Goal: Navigation & Orientation: Find specific page/section

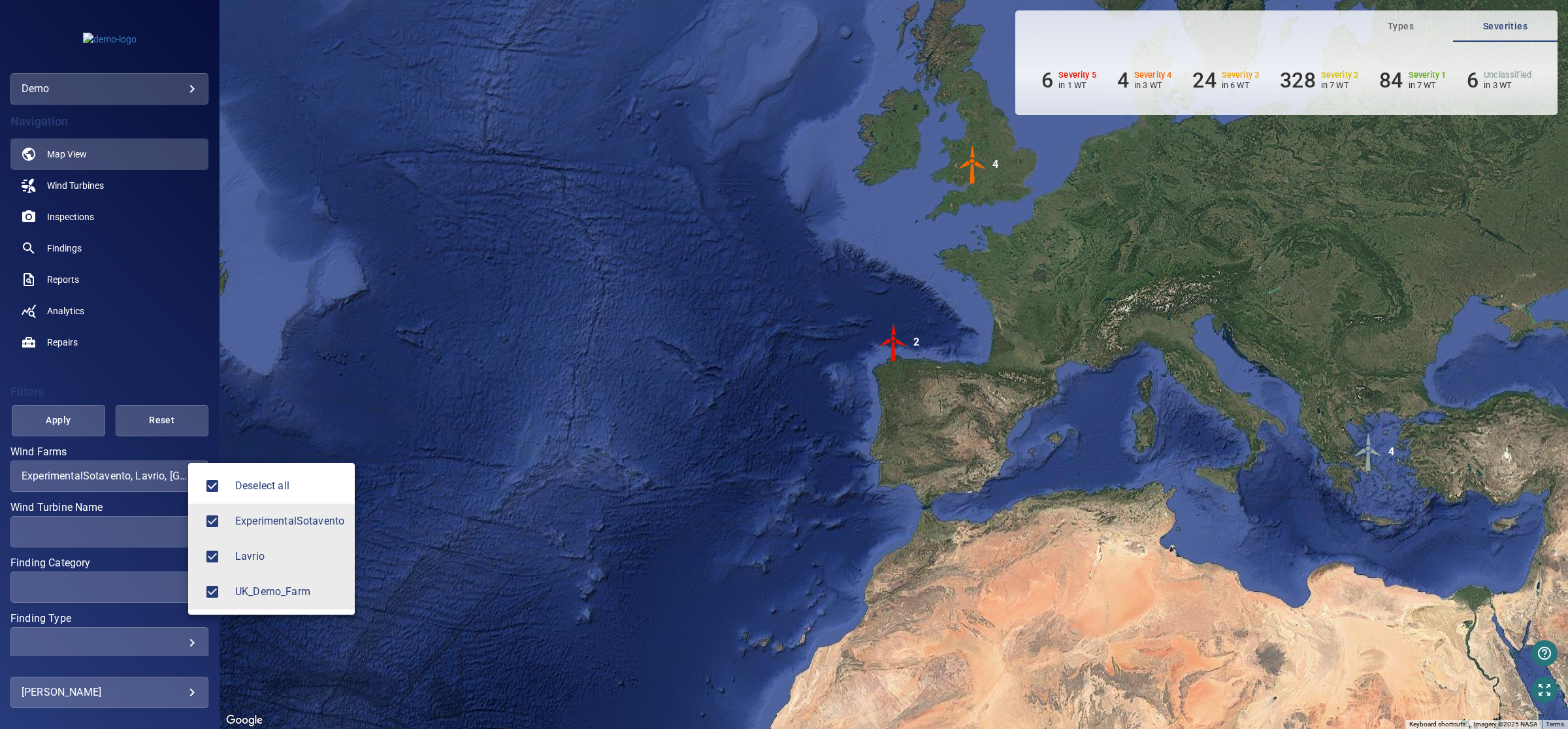
click at [947, 364] on div at bounding box center [784, 364] width 1568 height 729
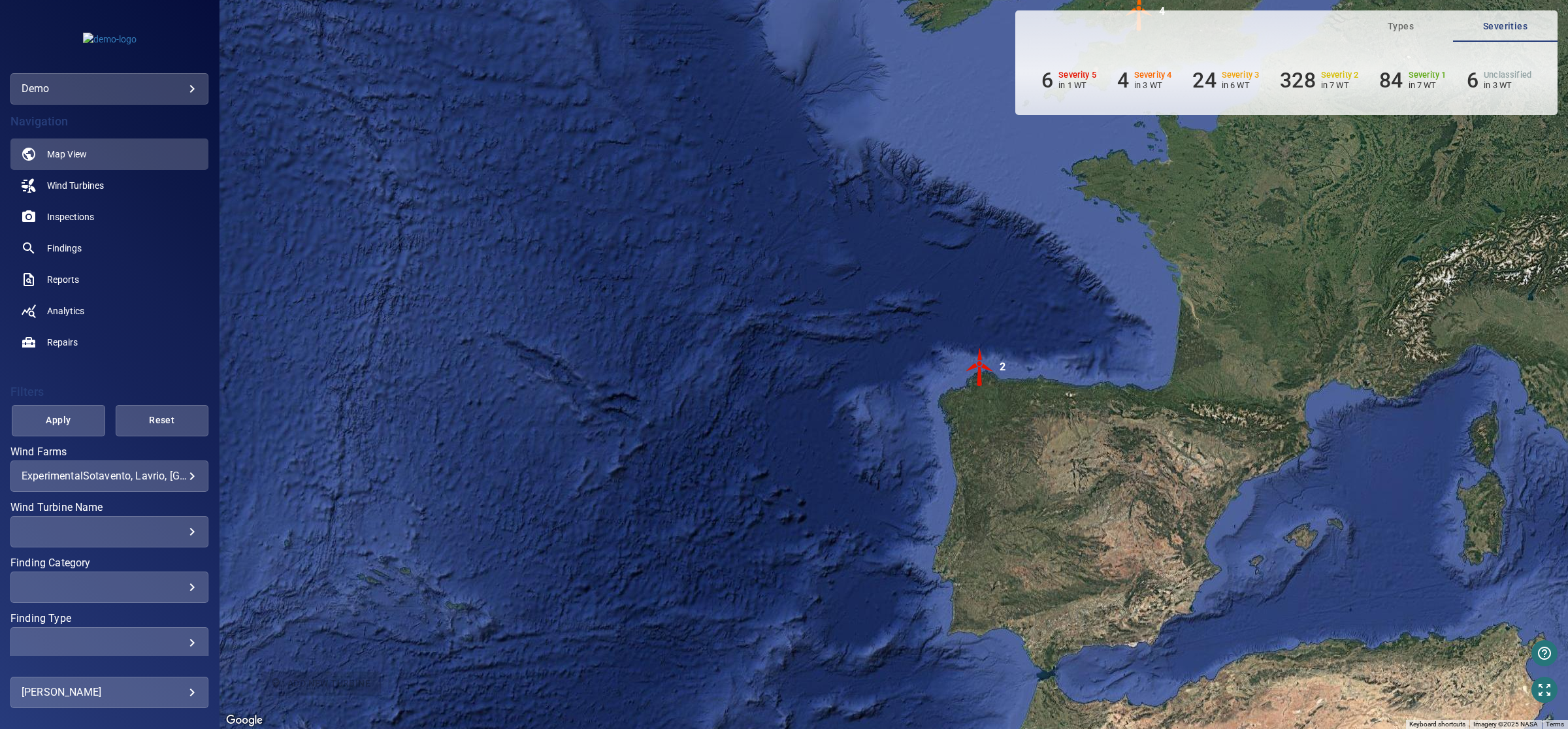
drag, startPoint x: 972, startPoint y: 396, endPoint x: 1108, endPoint y: 415, distance: 137.3
click at [1108, 415] on div "To activate drag with keyboard, press Alt + Enter. Once in keyboard drag state,…" at bounding box center [893, 364] width 1348 height 729
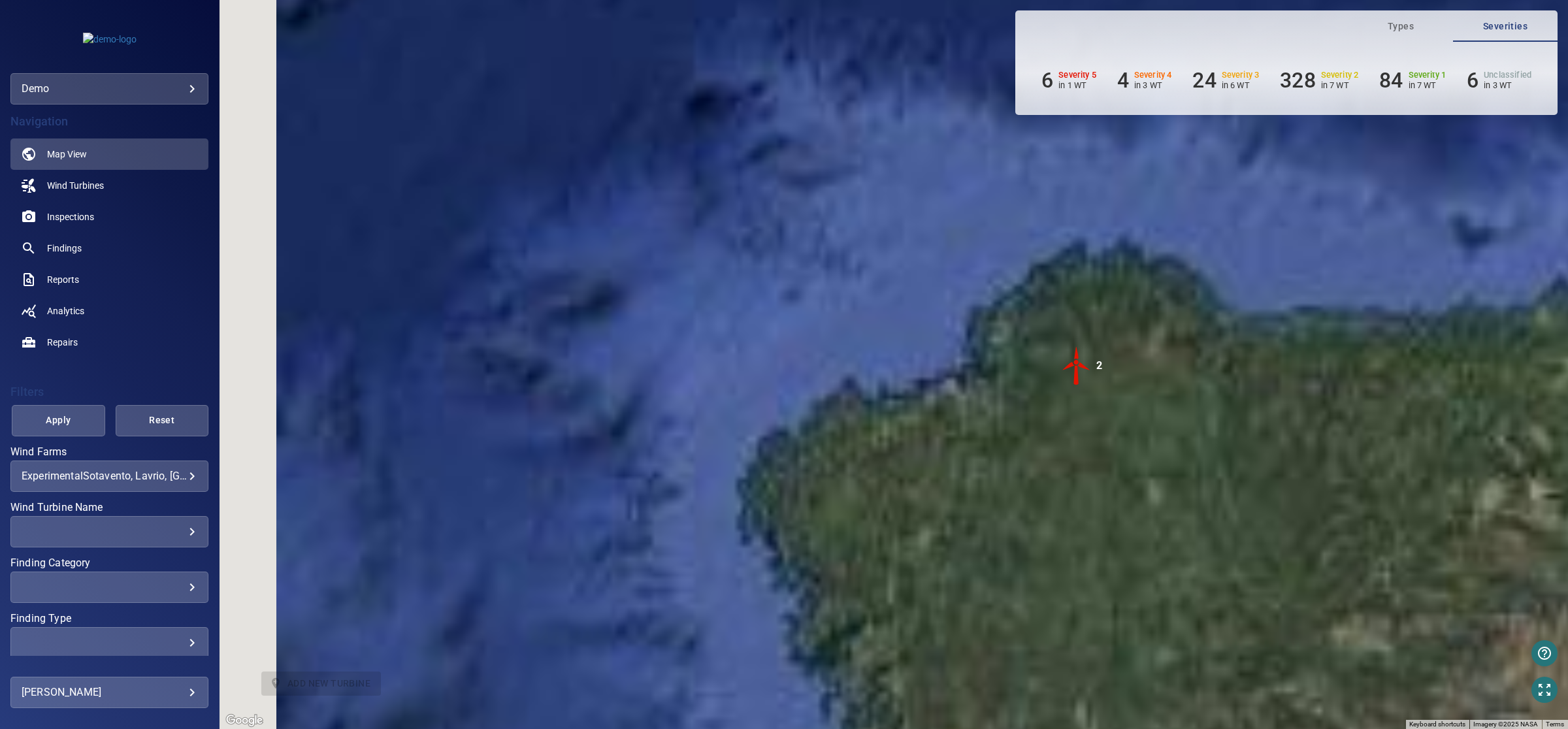
drag, startPoint x: 1186, startPoint y: 568, endPoint x: 1167, endPoint y: 386, distance: 183.0
click at [1167, 386] on div "To activate drag with keyboard, press Alt + Enter. Once in keyboard drag state,…" at bounding box center [893, 364] width 1348 height 729
click at [1079, 362] on img "2" at bounding box center [1076, 365] width 39 height 39
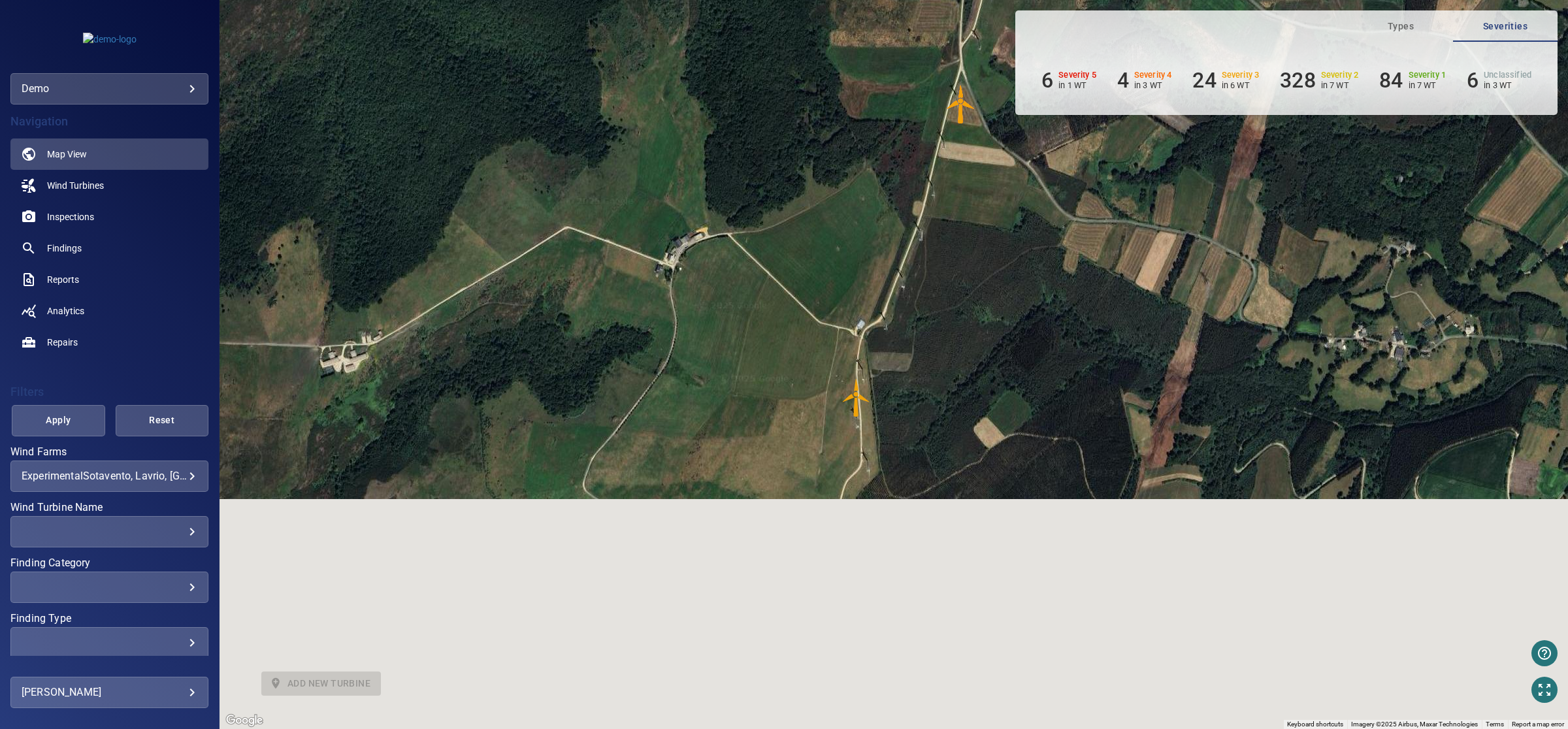
drag, startPoint x: 854, startPoint y: 636, endPoint x: 904, endPoint y: 351, distance: 289.4
click at [904, 351] on div "To navigate, press the arrow keys. To activate drag with keyboard, press Alt + …" at bounding box center [893, 364] width 1348 height 729
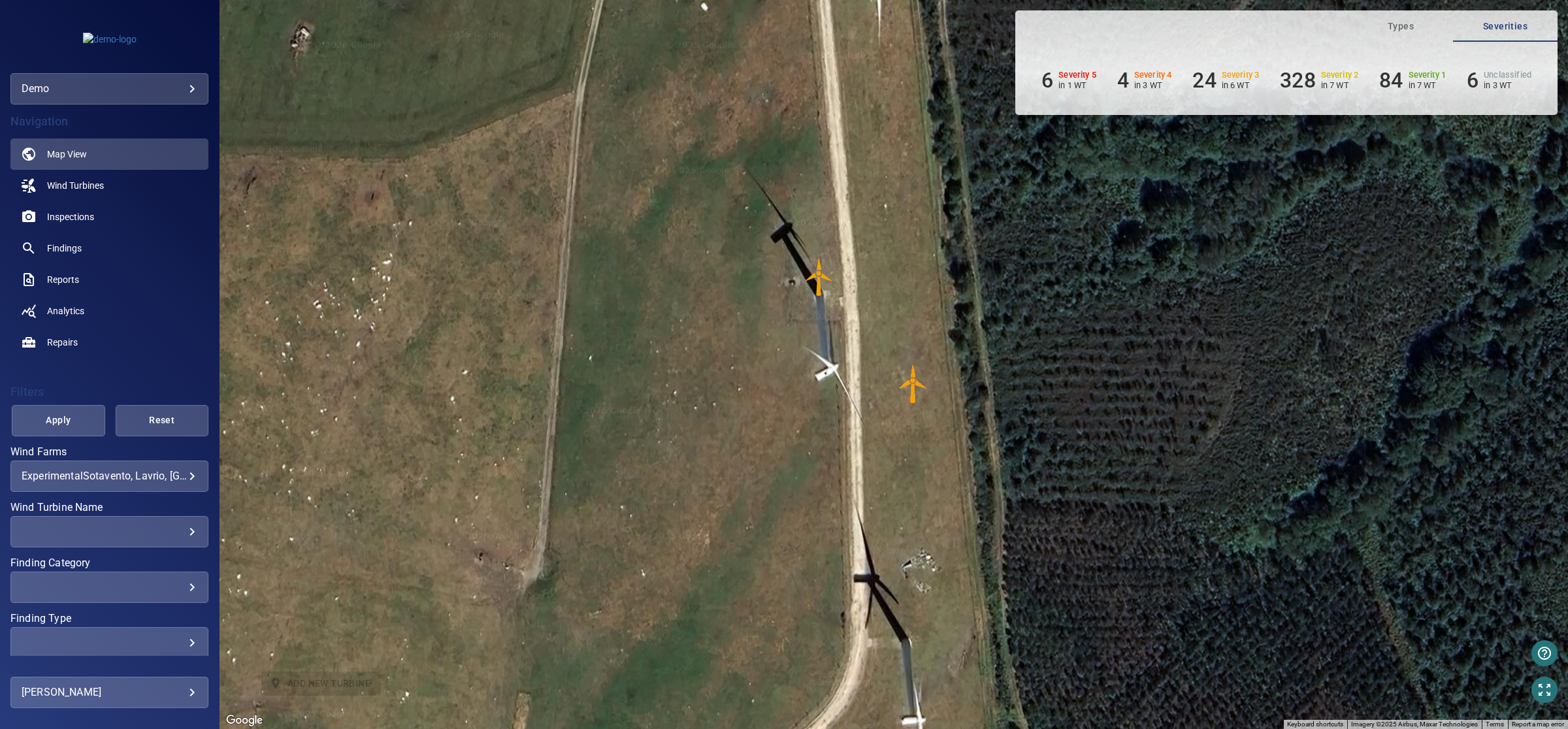
click at [817, 274] on img "AE03" at bounding box center [818, 277] width 39 height 39
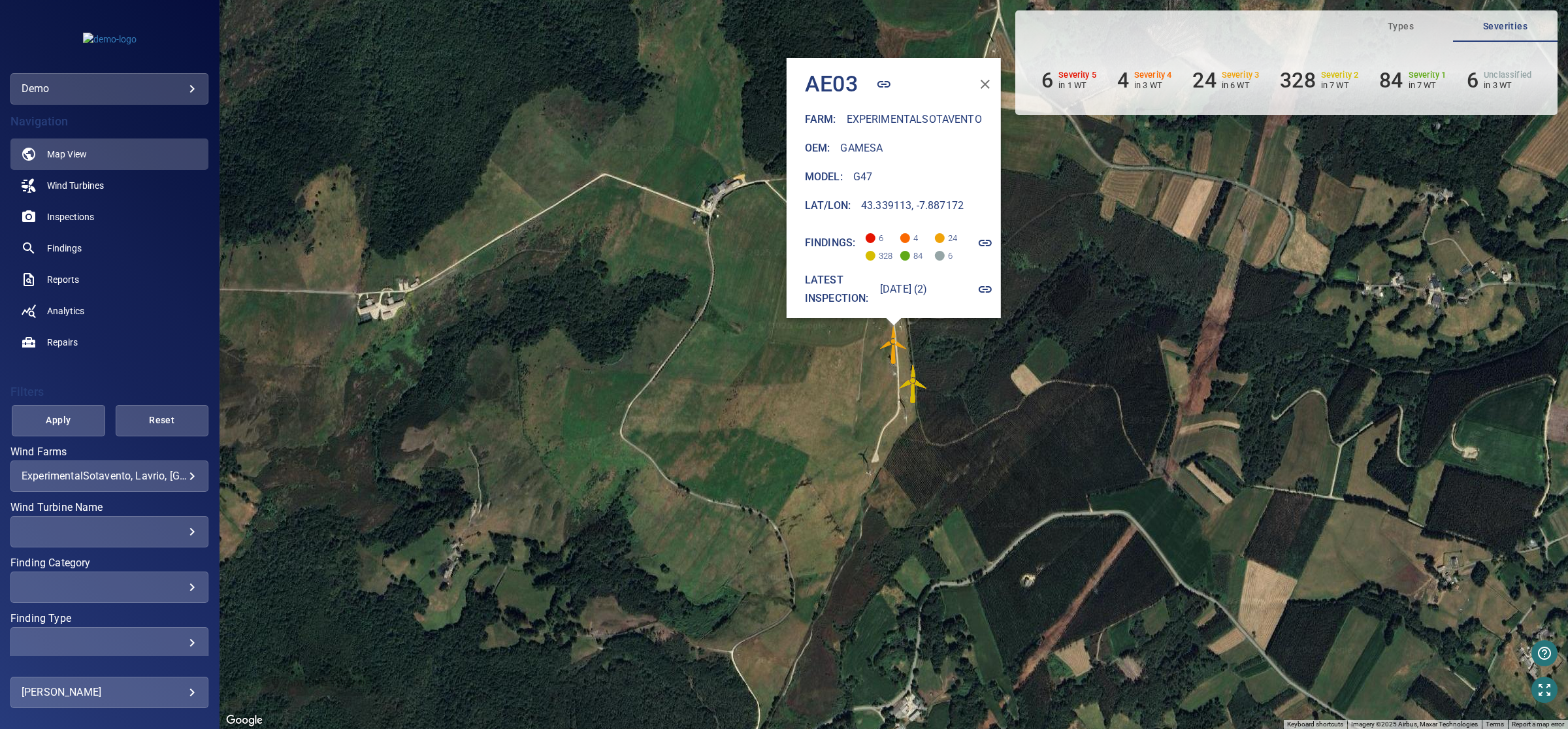
click at [988, 236] on icon "button" at bounding box center [985, 244] width 16 height 16
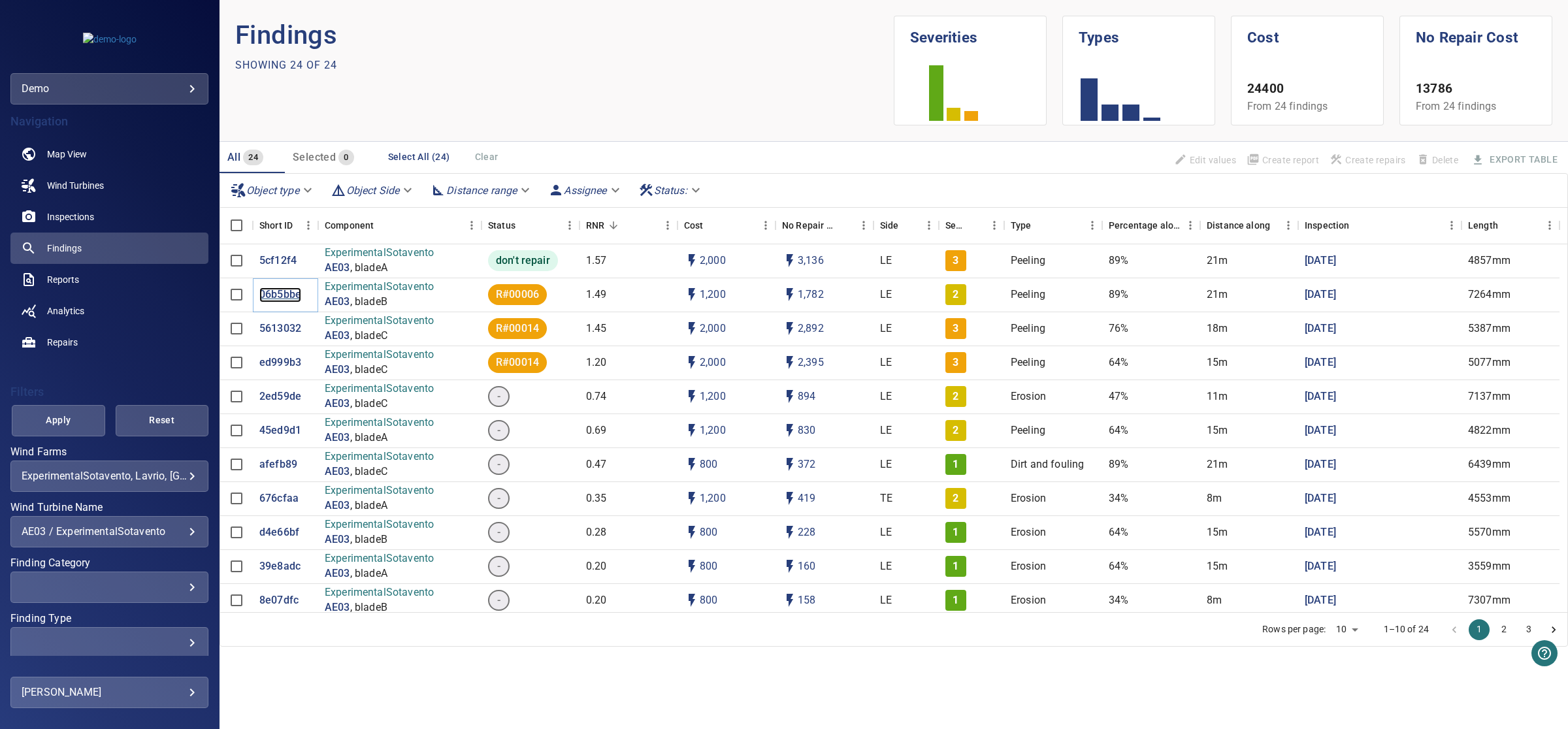
click at [278, 300] on p "06b5bbe" at bounding box center [280, 295] width 42 height 15
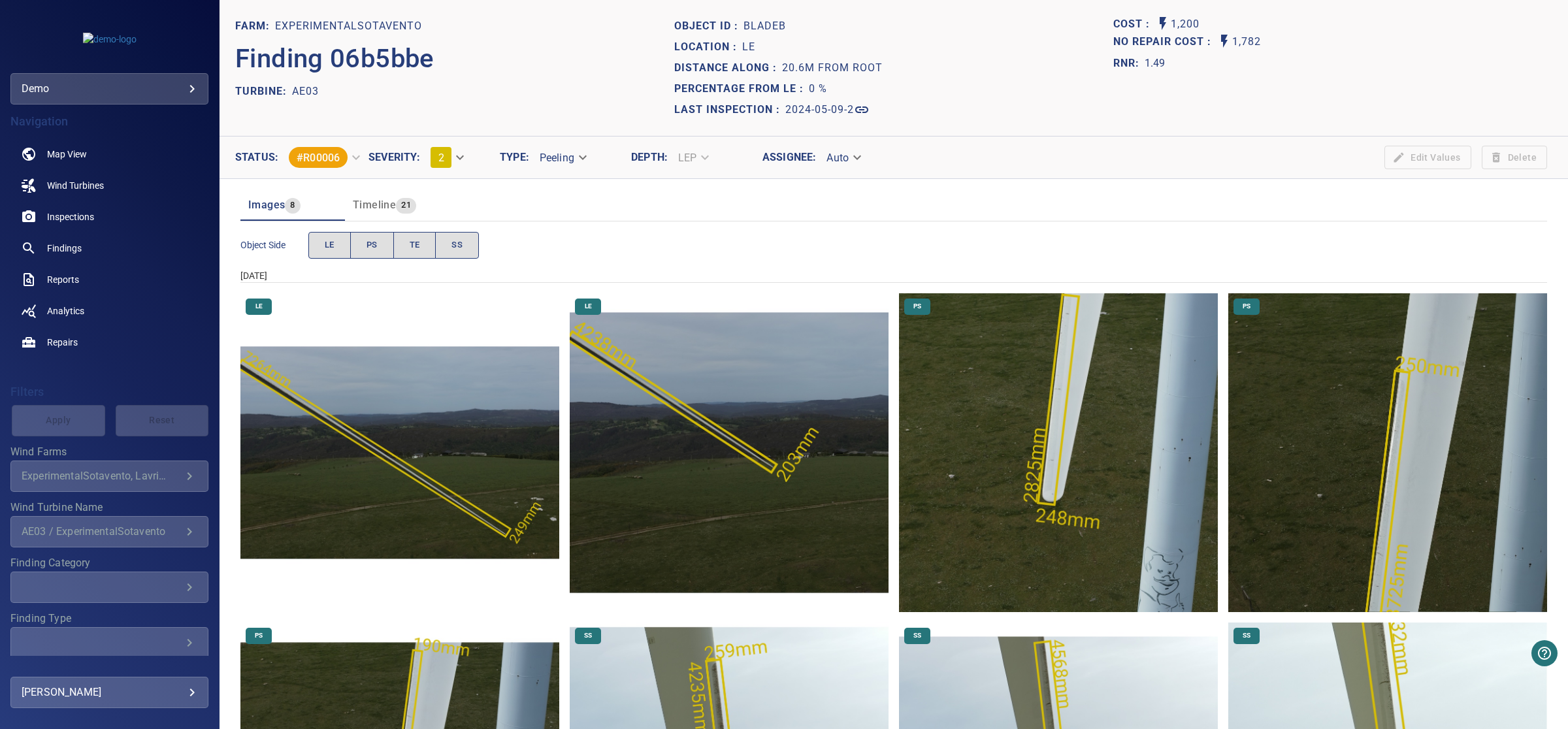
click at [709, 428] on img "ExperimentalSotavento/AE03/2024-05-09-2/2024-05-09-1/image39wp45.jpg" at bounding box center [729, 452] width 318 height 319
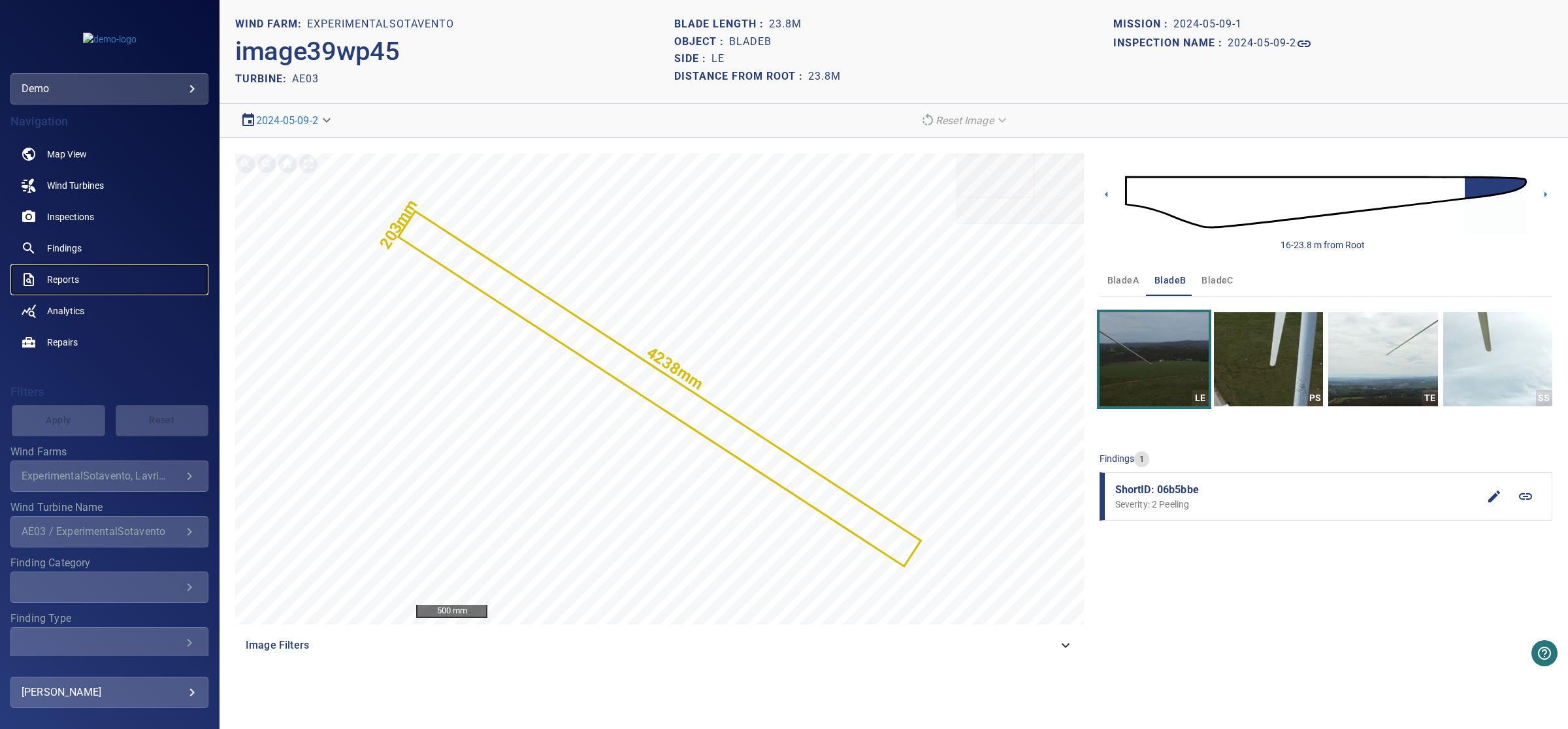
click at [64, 275] on span "Reports" at bounding box center [63, 280] width 32 height 13
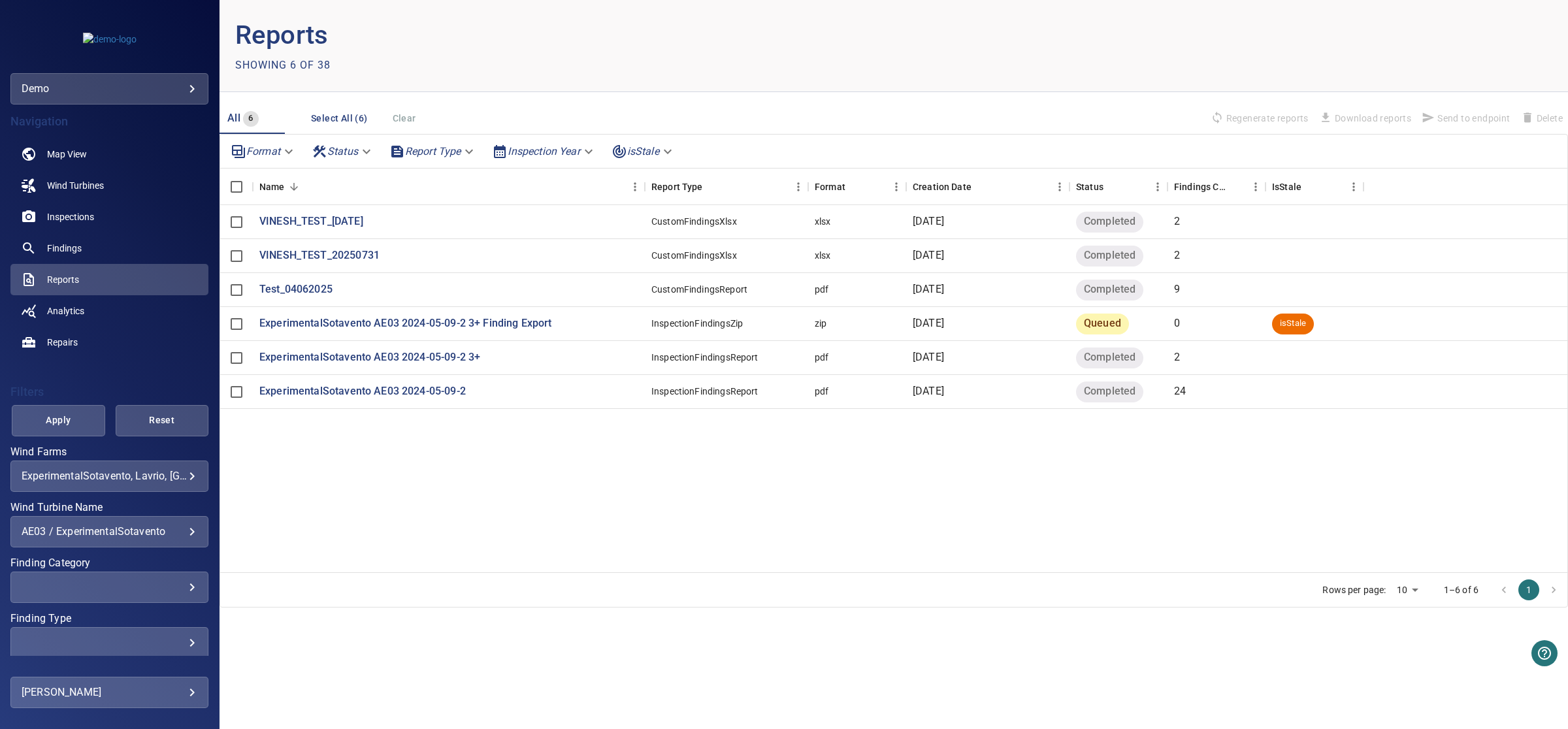
click at [464, 148] on body "**********" at bounding box center [784, 364] width 1568 height 729
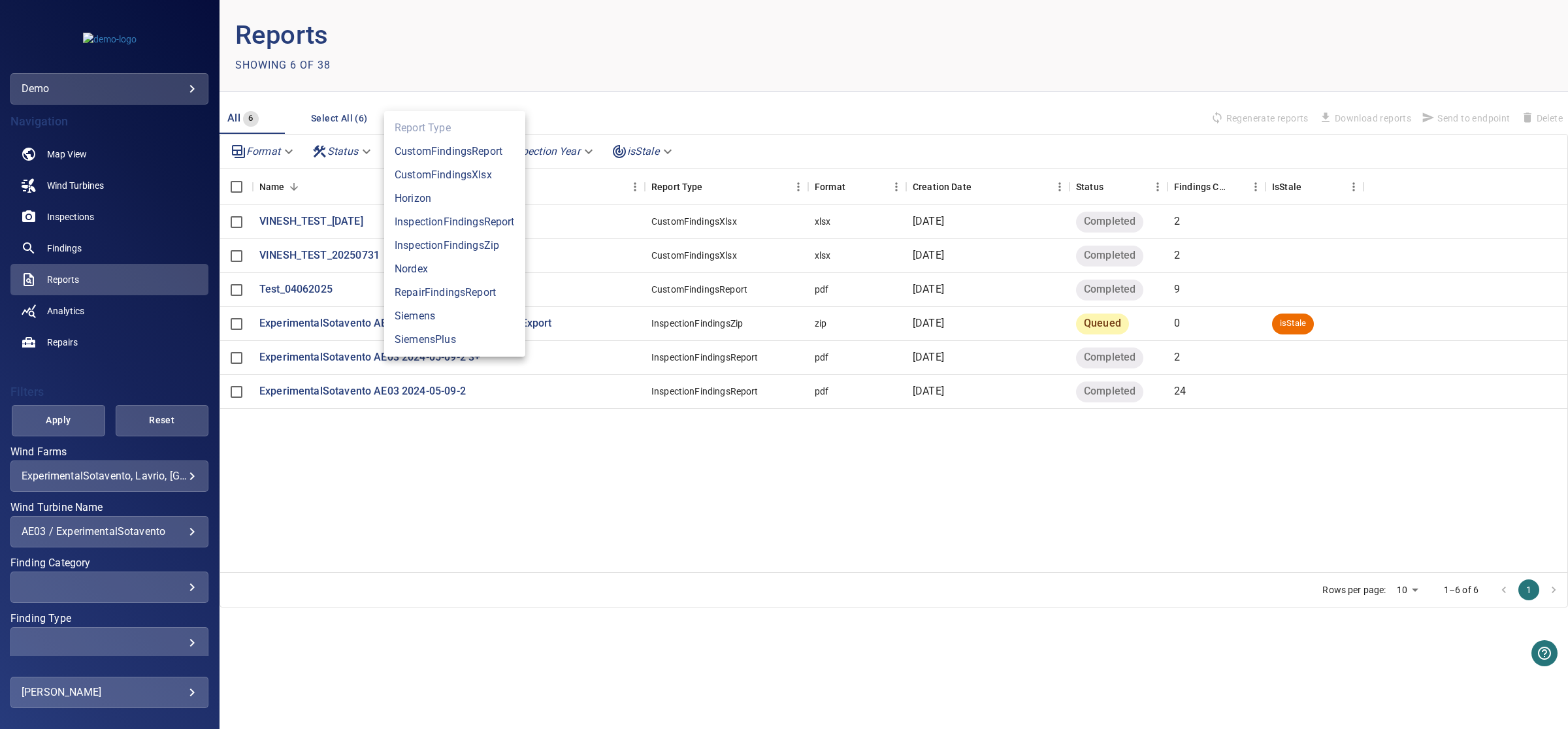
click at [419, 445] on div at bounding box center [784, 364] width 1568 height 729
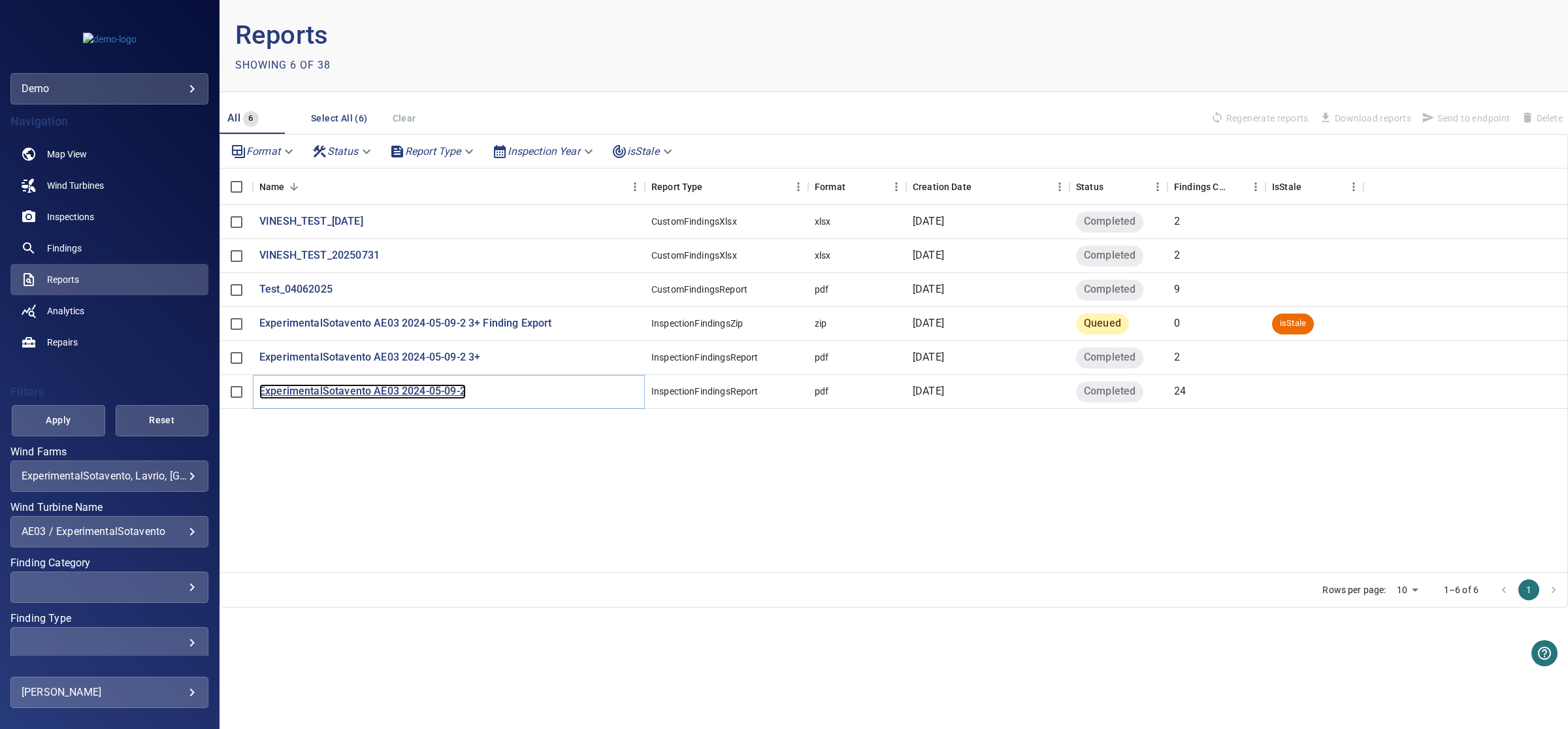
click at [366, 397] on p "ExperimentalSotavento AE03 2024-05-09-2" at bounding box center [362, 391] width 207 height 15
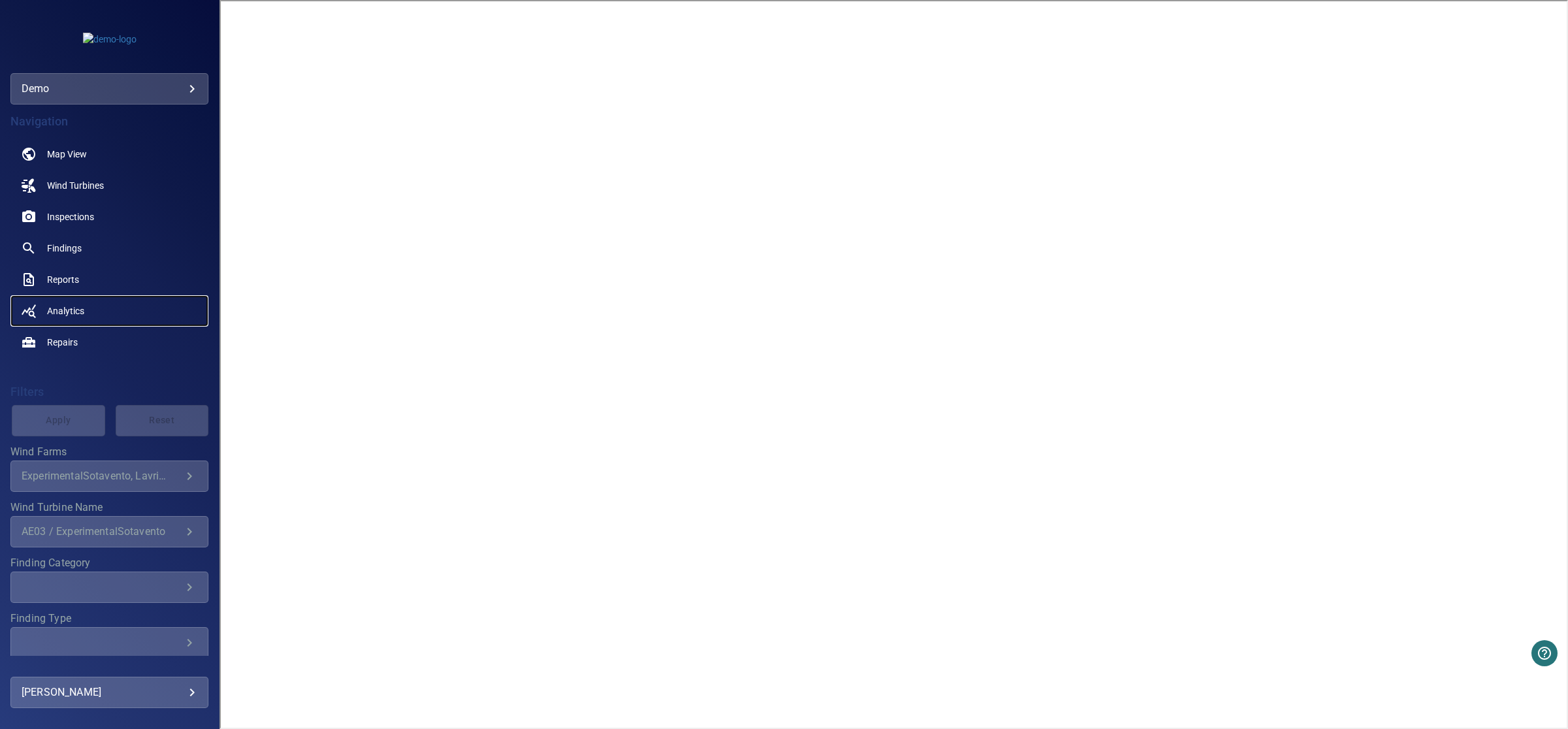
click at [66, 309] on span "Analytics" at bounding box center [65, 311] width 37 height 13
click at [69, 213] on span "Inspections" at bounding box center [70, 217] width 47 height 13
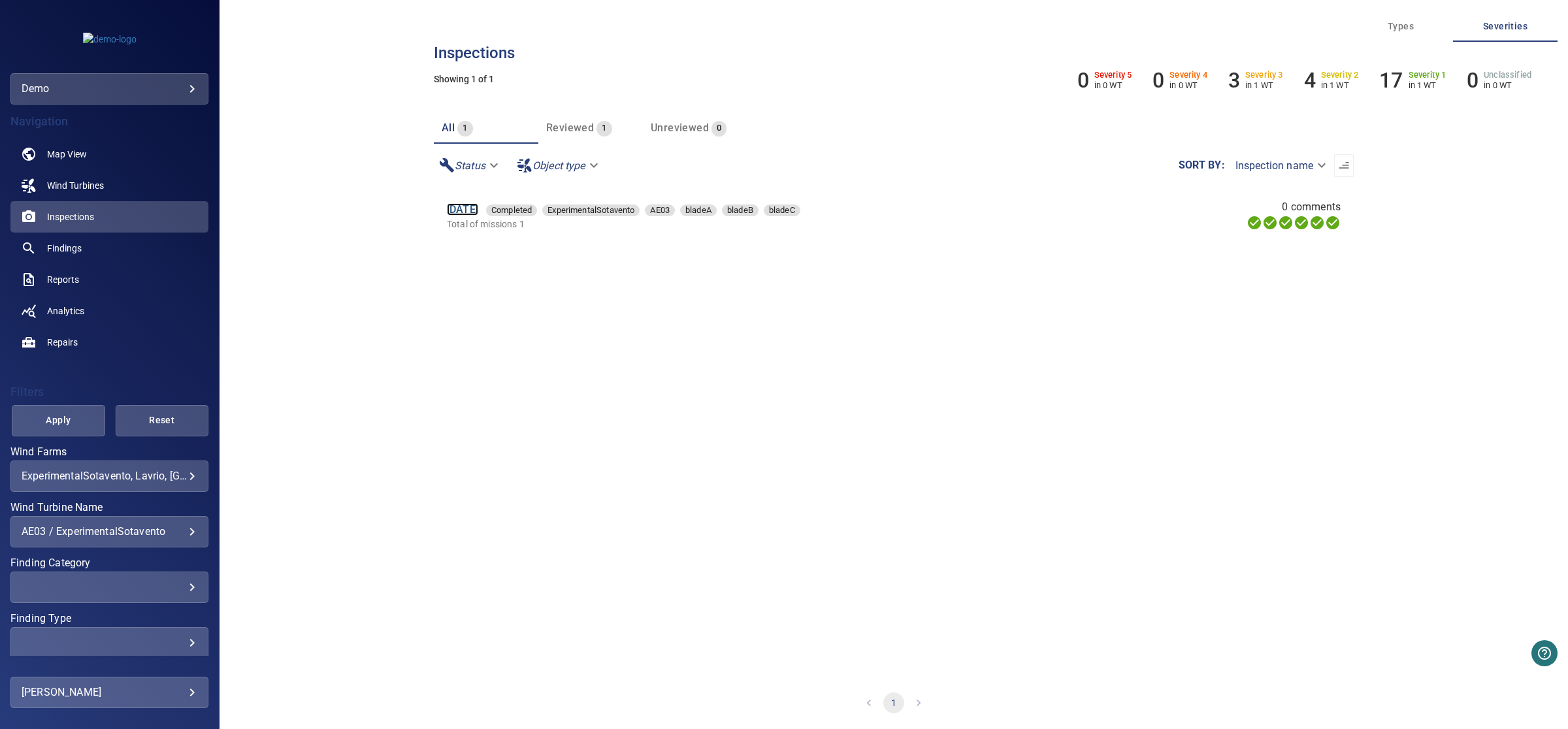
click at [478, 213] on link "[DATE]" at bounding box center [462, 210] width 31 height 12
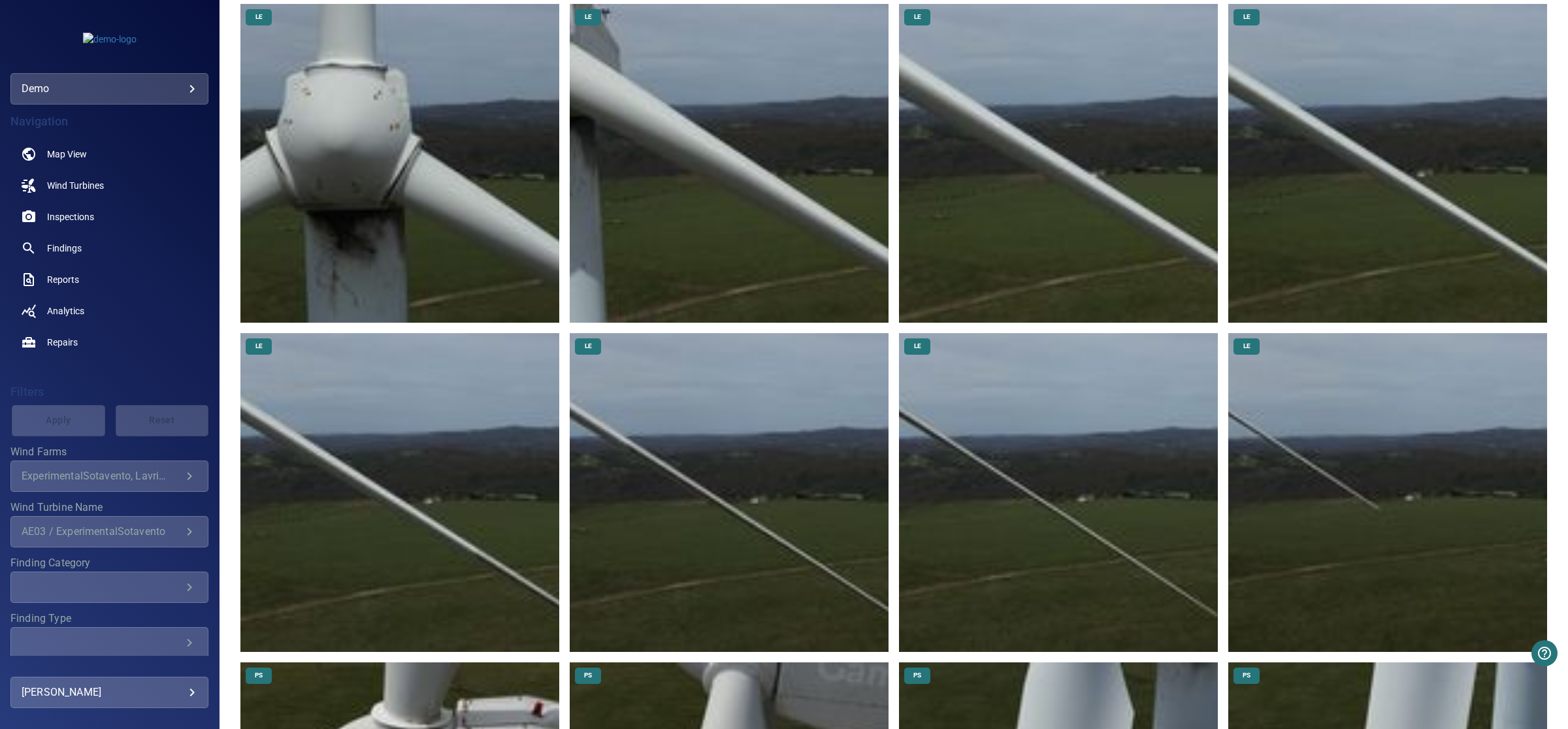
scroll to position [2144, 0]
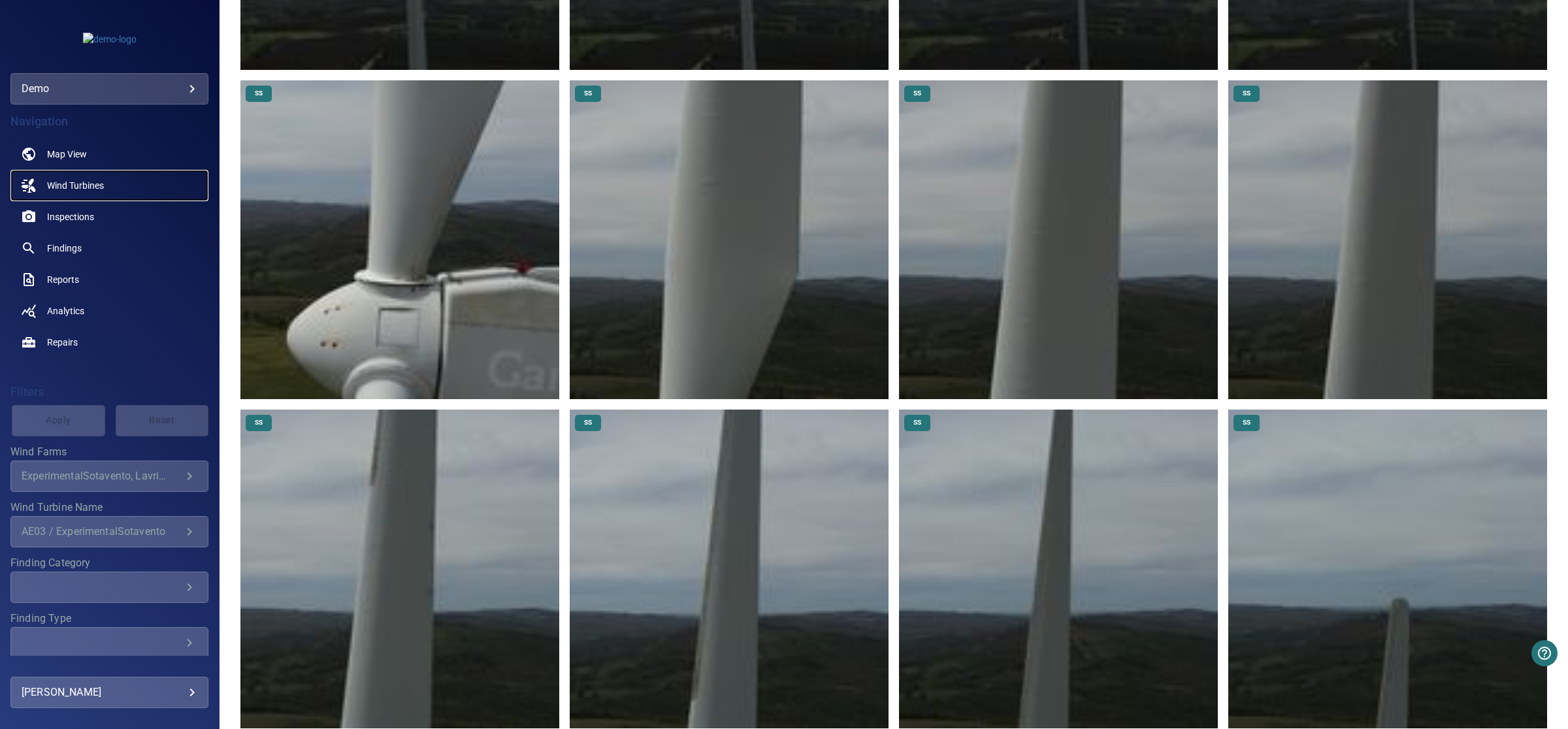
click at [70, 188] on span "Wind Turbines" at bounding box center [75, 185] width 57 height 13
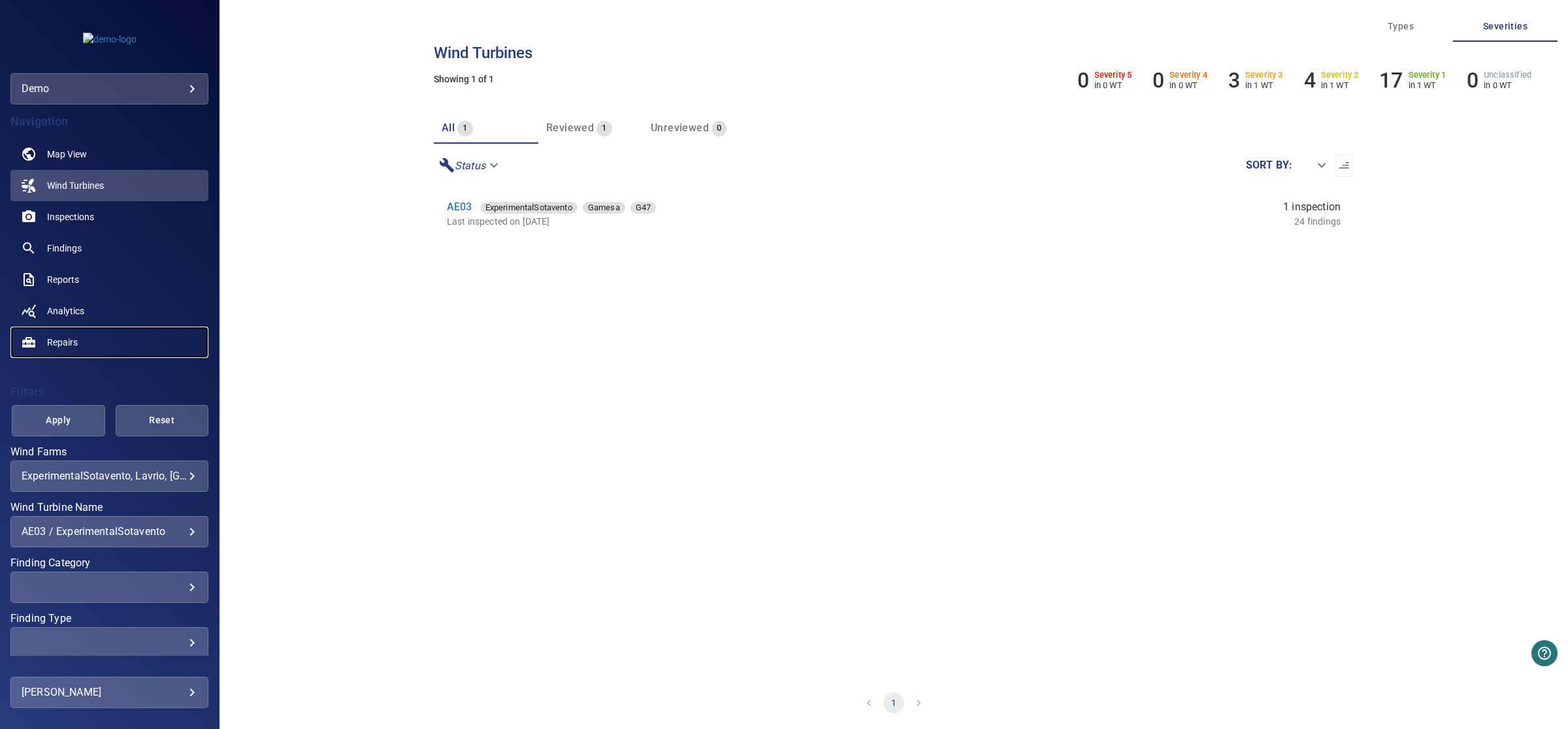
click at [59, 340] on span "Repairs" at bounding box center [62, 342] width 31 height 13
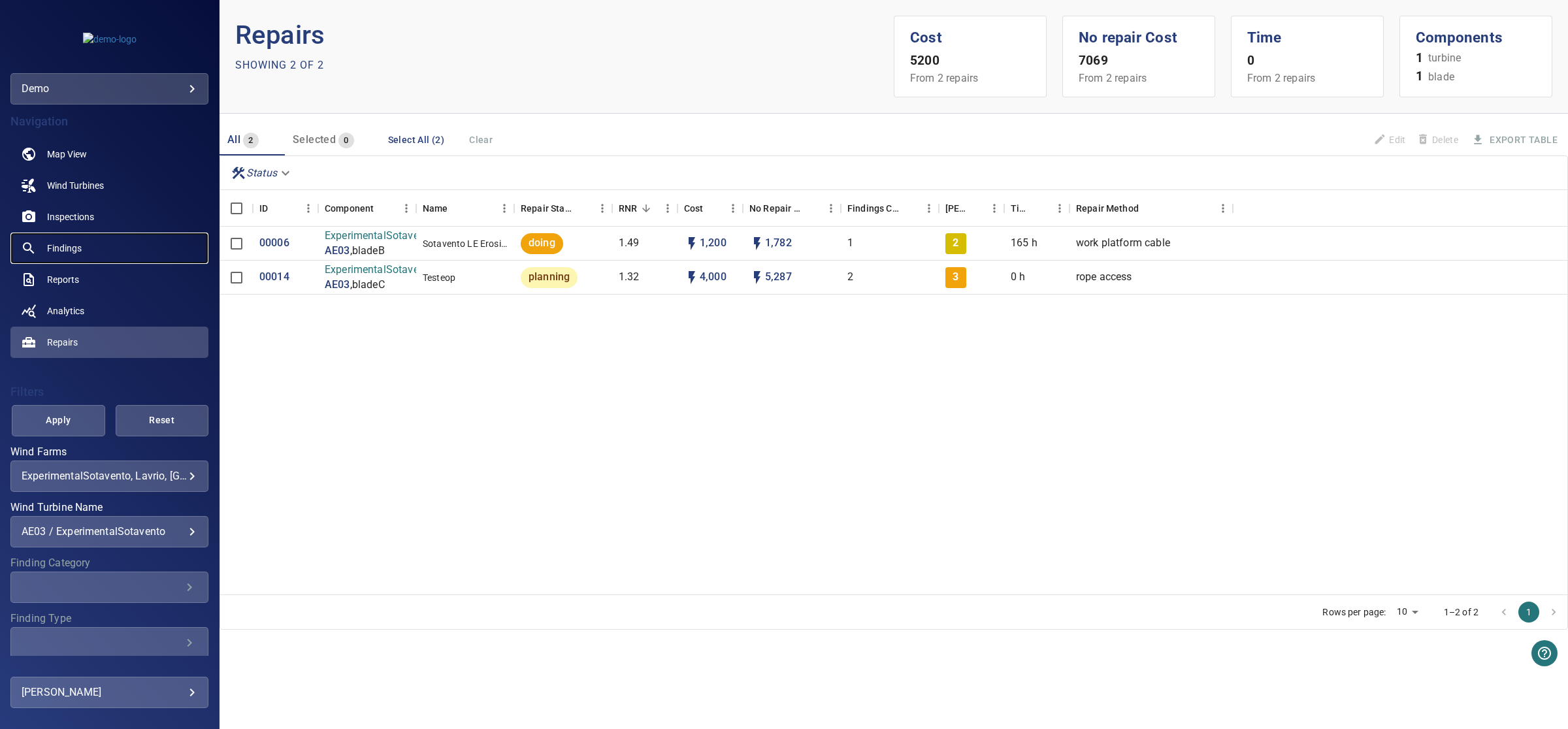
click at [65, 246] on span "Findings" at bounding box center [64, 248] width 35 height 13
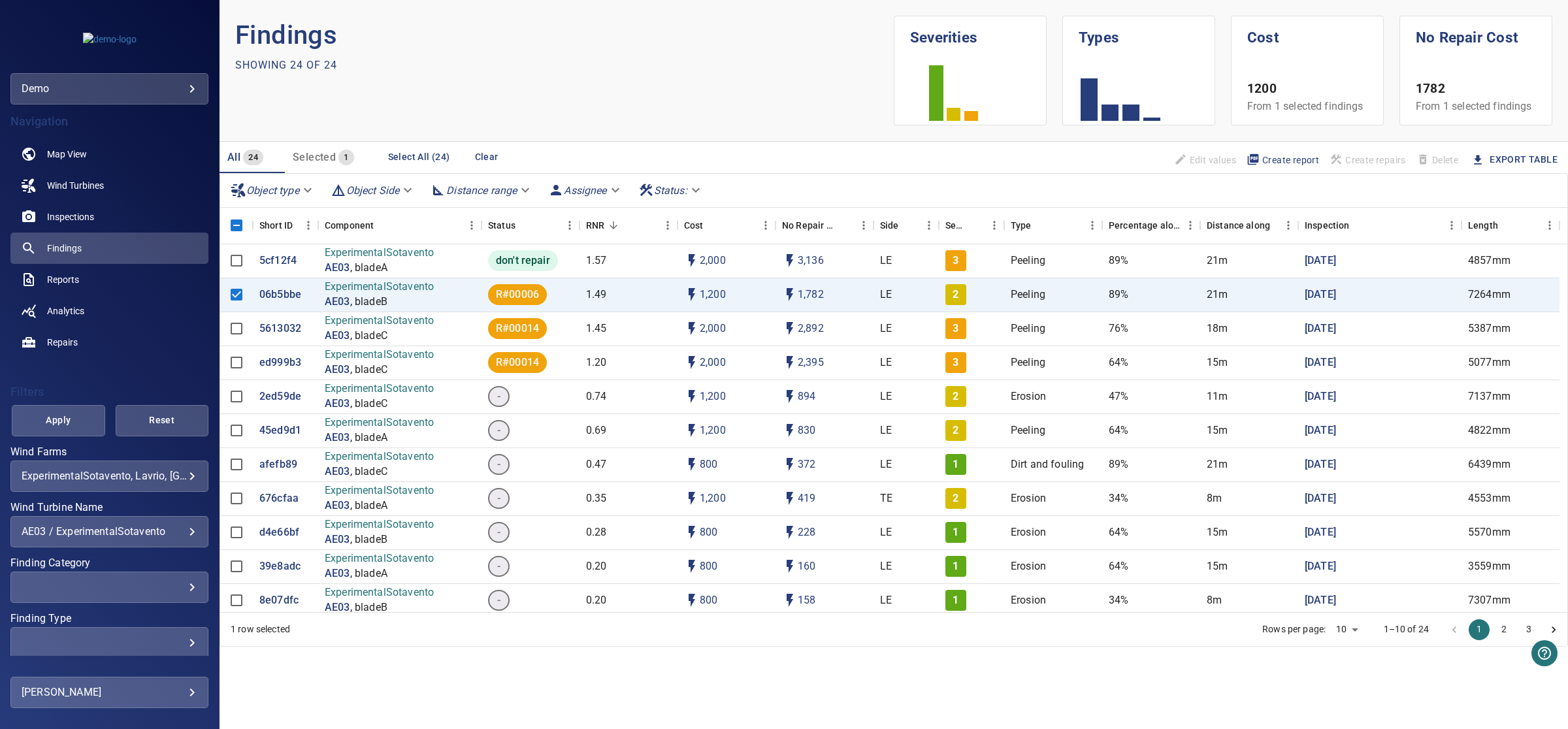
click at [618, 188] on body "**********" at bounding box center [784, 364] width 1568 height 729
click at [699, 194] on div at bounding box center [784, 364] width 1568 height 729
click at [698, 190] on body "**********" at bounding box center [784, 364] width 1568 height 729
click at [402, 188] on div at bounding box center [784, 364] width 1568 height 729
click at [403, 191] on body "**********" at bounding box center [784, 364] width 1568 height 729
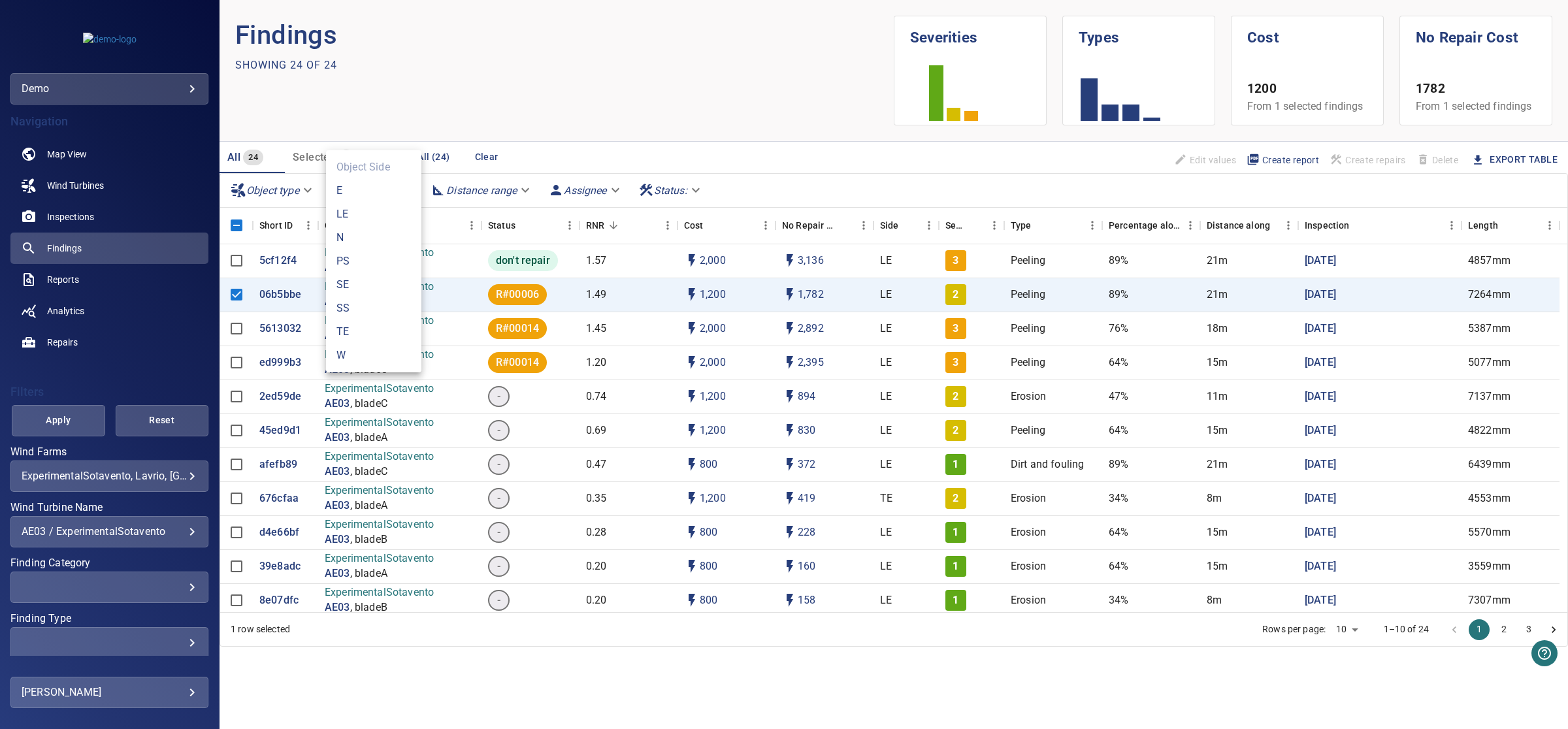
click at [518, 191] on div at bounding box center [784, 364] width 1568 height 729
click at [518, 191] on div "Object Side E LE N PS SE SS TE W" at bounding box center [784, 364] width 1568 height 729
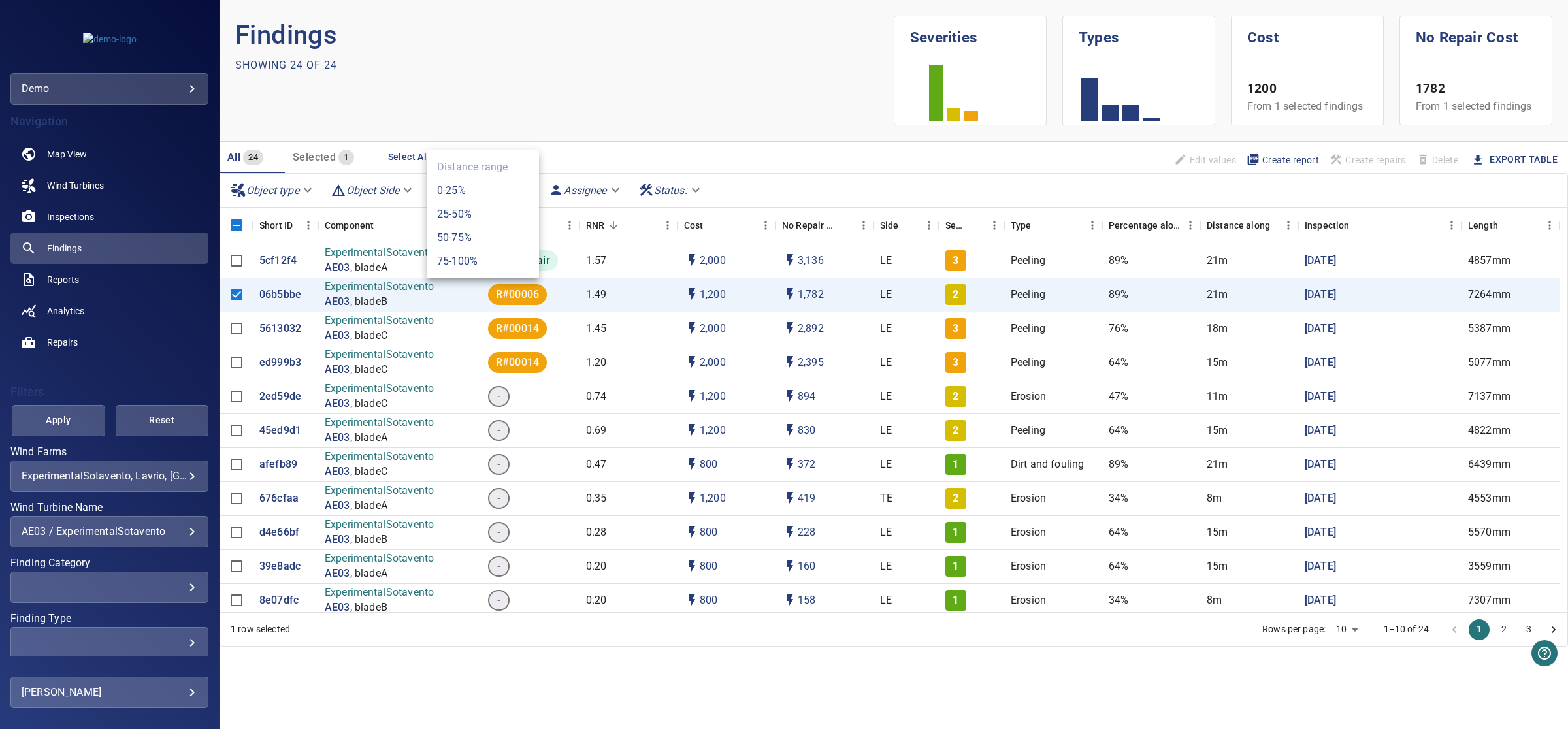
click at [525, 191] on body "**********" at bounding box center [784, 364] width 1568 height 729
click at [66, 152] on div at bounding box center [784, 364] width 1568 height 729
click at [66, 152] on span "Map View" at bounding box center [67, 154] width 40 height 13
